Goal: Task Accomplishment & Management: Manage account settings

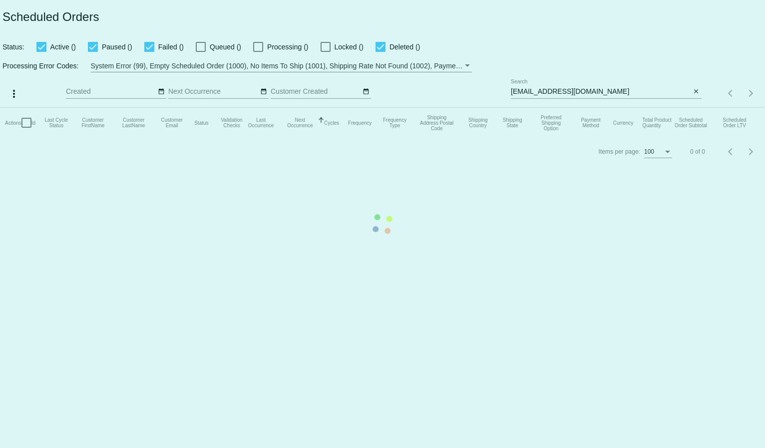
click at [535, 108] on mat-table "Actions Id Last Cycle Status Customer FirstName Customer LastName Customer Emai…" at bounding box center [382, 123] width 765 height 30
click at [532, 108] on mat-table "Actions Id Last Cycle Status Customer FirstName Customer LastName Customer Emai…" at bounding box center [382, 123] width 765 height 30
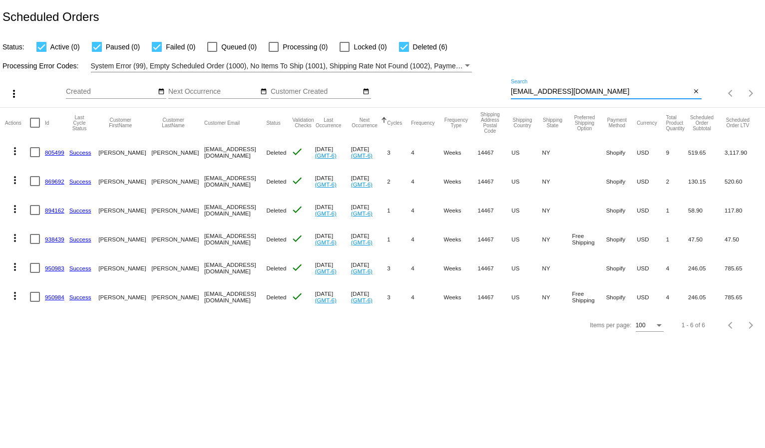
click at [532, 88] on input "[EMAIL_ADDRESS][DOMAIN_NAME]" at bounding box center [601, 92] width 180 height 8
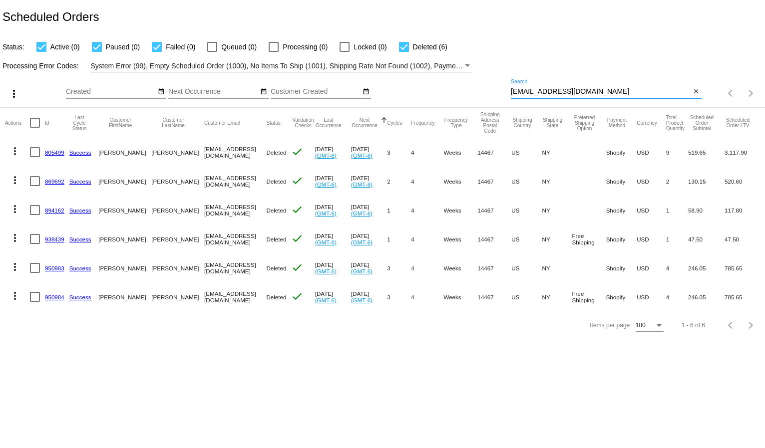
paste input "amberbewamber"
type input "[EMAIL_ADDRESS][DOMAIN_NAME]"
click at [550, 51] on div "Status: Active (0) Paused (0) Failed (0) Queued (0) Processing (0) Locked (0) D…" at bounding box center [382, 43] width 765 height 19
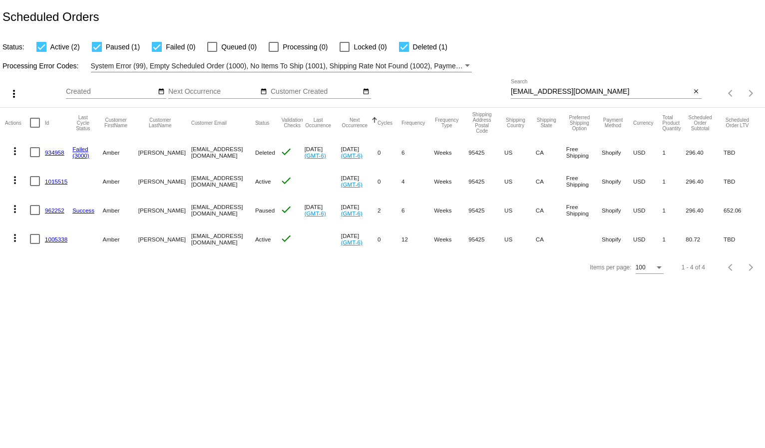
click at [17, 179] on mat-icon "more_vert" at bounding box center [15, 180] width 12 height 12
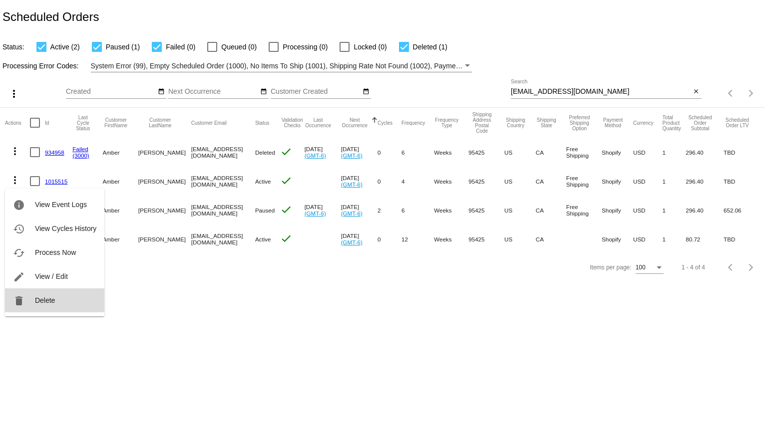
click at [45, 301] on span "Delete" at bounding box center [45, 301] width 20 height 8
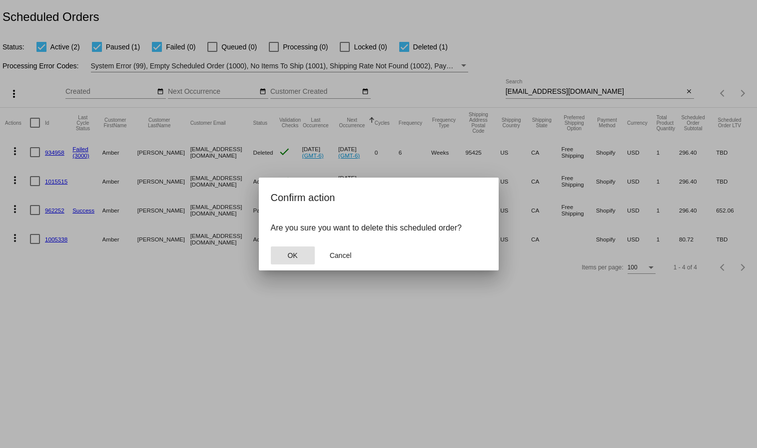
click at [278, 256] on button "OK" at bounding box center [293, 256] width 44 height 18
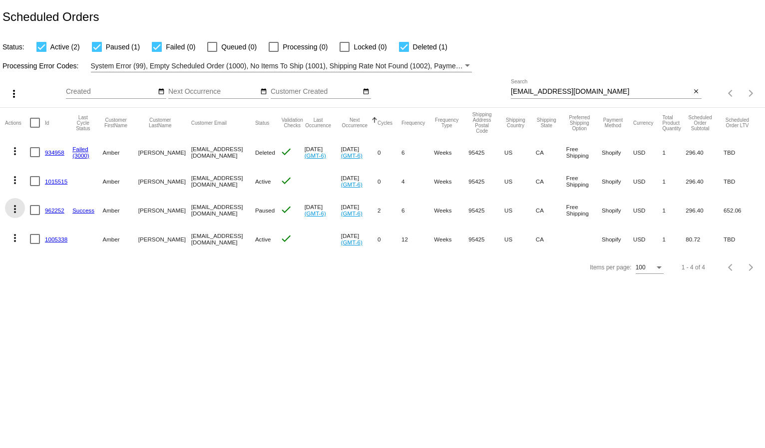
click at [16, 205] on mat-icon "more_vert" at bounding box center [15, 209] width 12 height 12
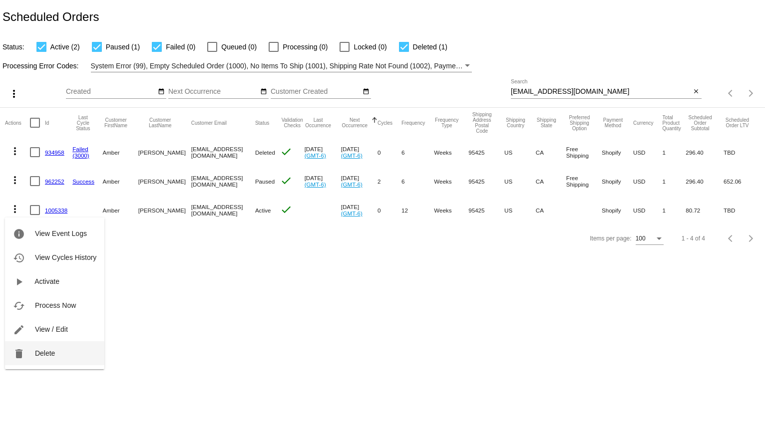
click at [26, 356] on button "delete Delete" at bounding box center [54, 354] width 99 height 24
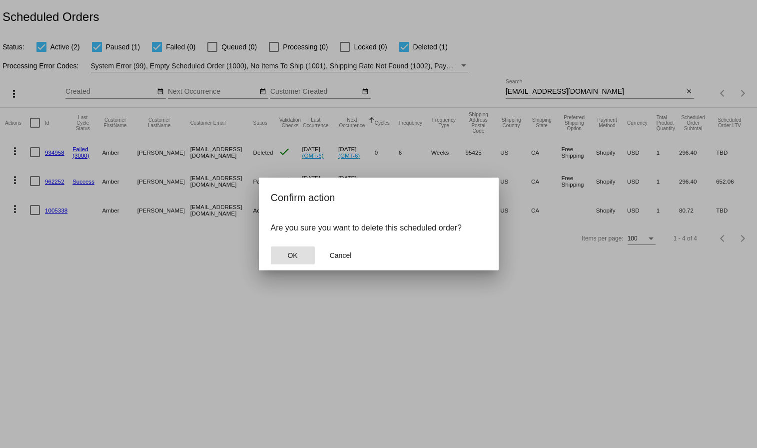
click at [295, 252] on span "OK" at bounding box center [292, 256] width 10 height 8
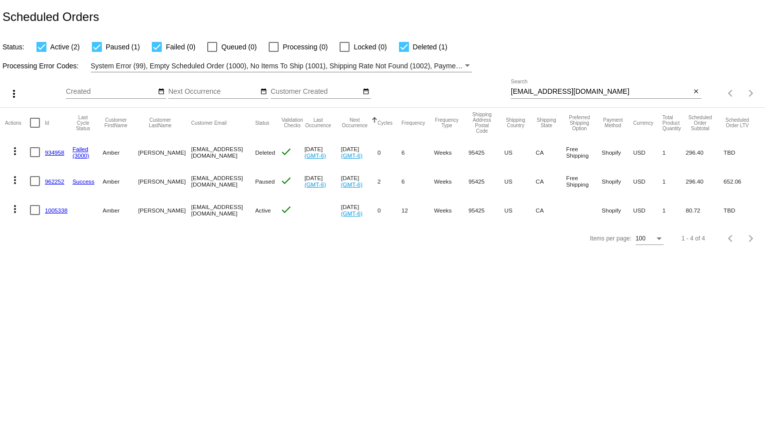
click at [13, 204] on section "Actions Id Last Cycle Status Customer FirstName Customer LastName Customer Emai…" at bounding box center [382, 166] width 765 height 117
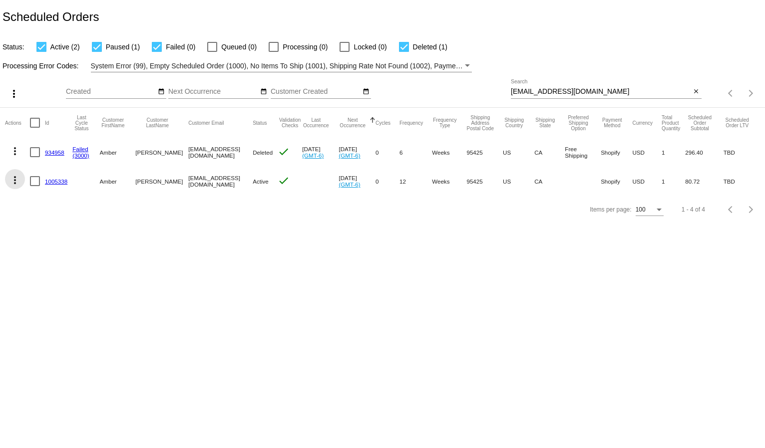
click at [18, 176] on mat-icon "more_vert" at bounding box center [15, 180] width 12 height 12
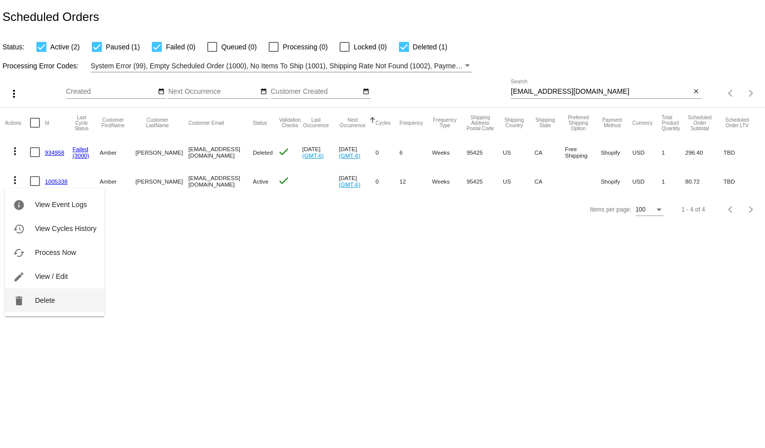
click at [67, 306] on button "delete Delete" at bounding box center [54, 301] width 99 height 24
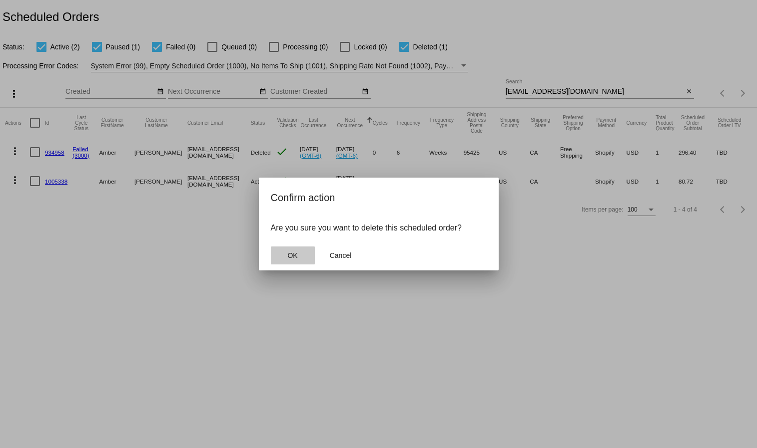
click at [291, 254] on span "OK" at bounding box center [292, 256] width 10 height 8
